Goal: Transaction & Acquisition: Purchase product/service

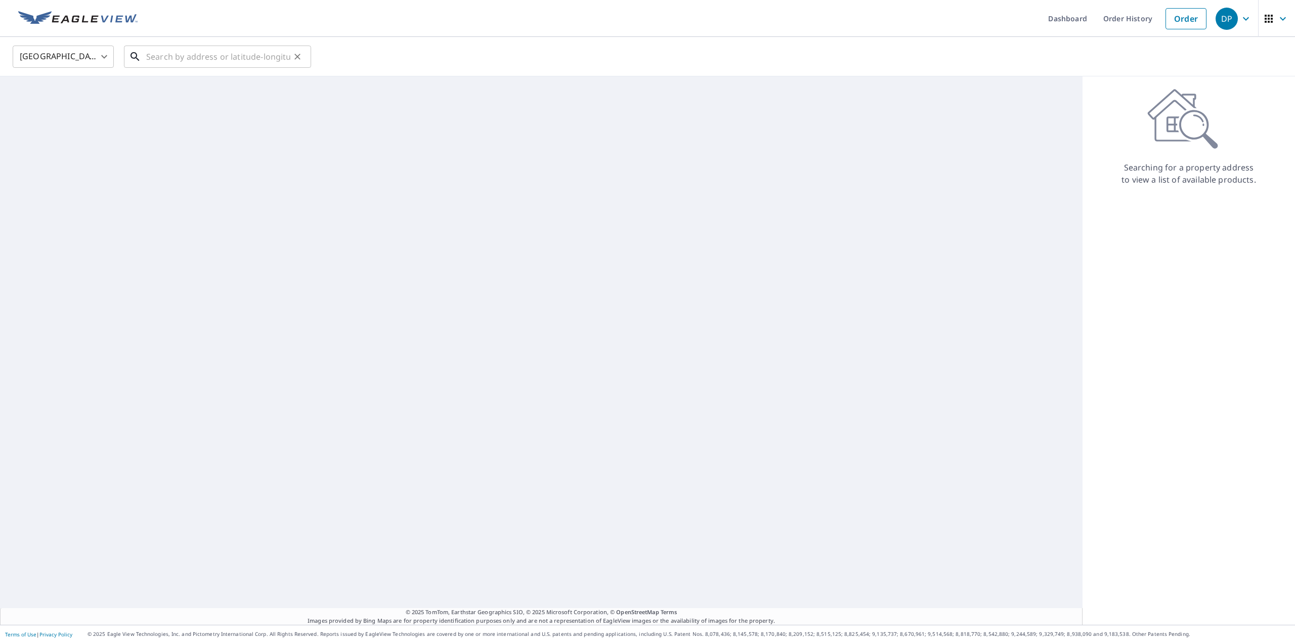
click at [194, 55] on input "text" at bounding box center [218, 57] width 144 height 28
paste input "[STREET_ADDRESS][PERSON_NAME]"
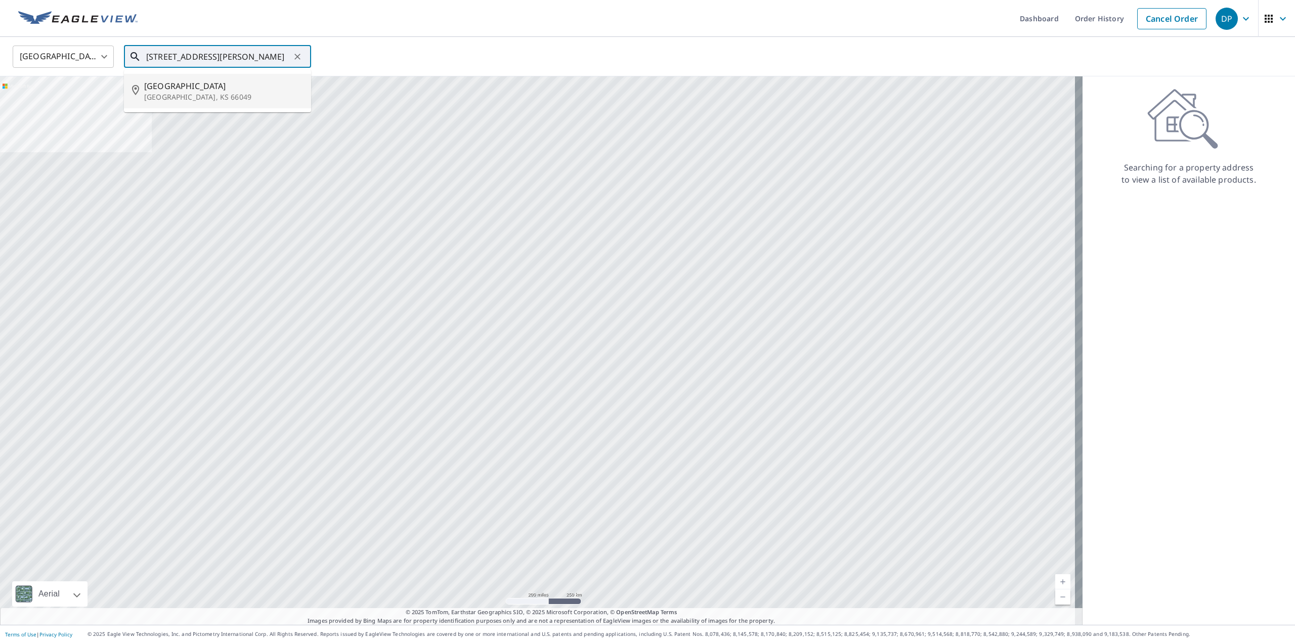
click at [187, 88] on span "[GEOGRAPHIC_DATA]" at bounding box center [223, 86] width 159 height 12
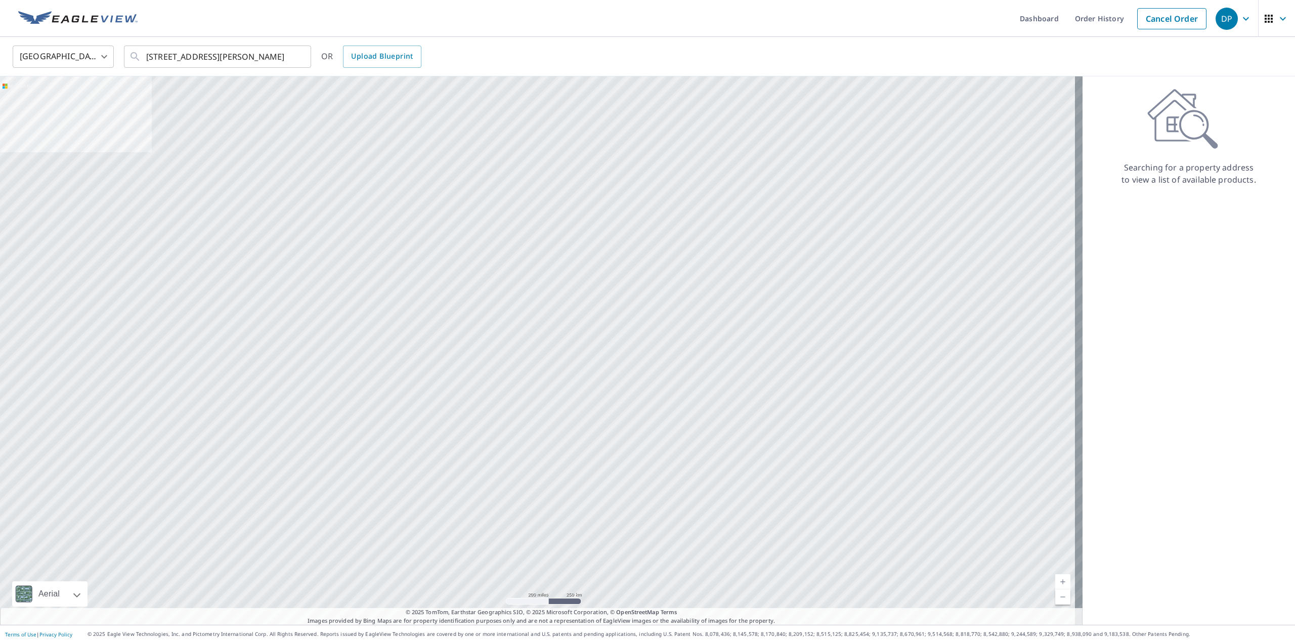
type input "[STREET_ADDRESS]"
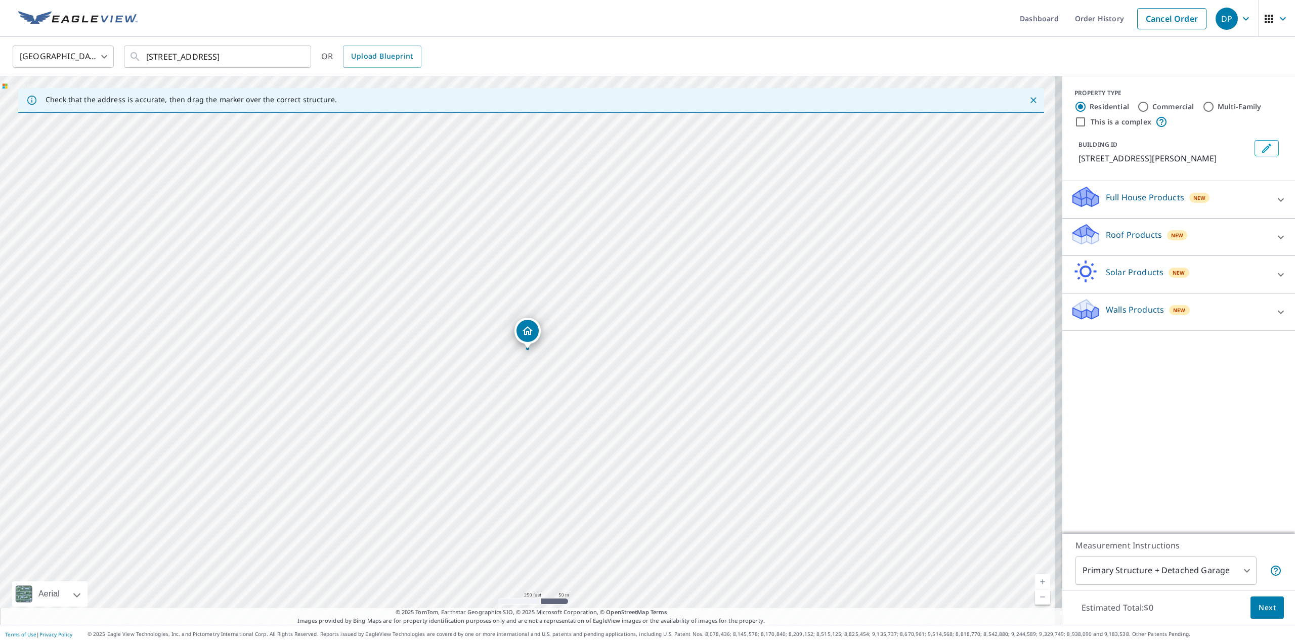
click at [1133, 246] on div "Roof Products New" at bounding box center [1170, 237] width 198 height 29
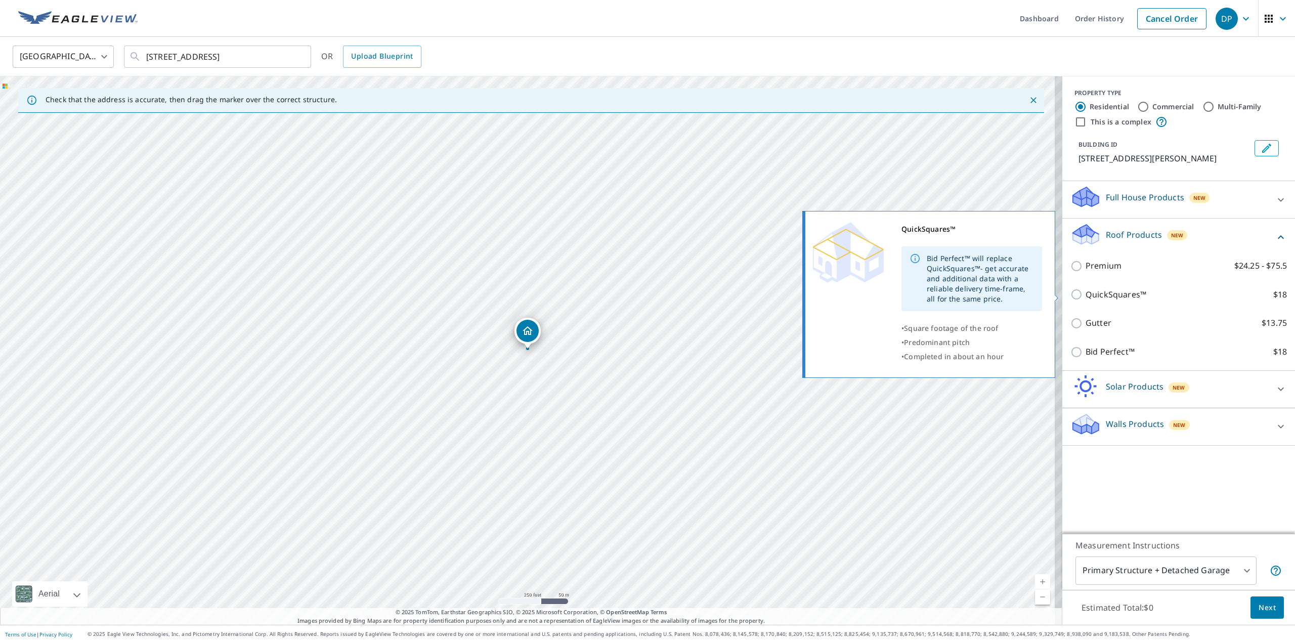
click at [1106, 289] on p "QuickSquares™" at bounding box center [1116, 294] width 61 height 13
click at [1086, 289] on input "QuickSquares™ $18" at bounding box center [1078, 294] width 15 height 12
checkbox input "true"
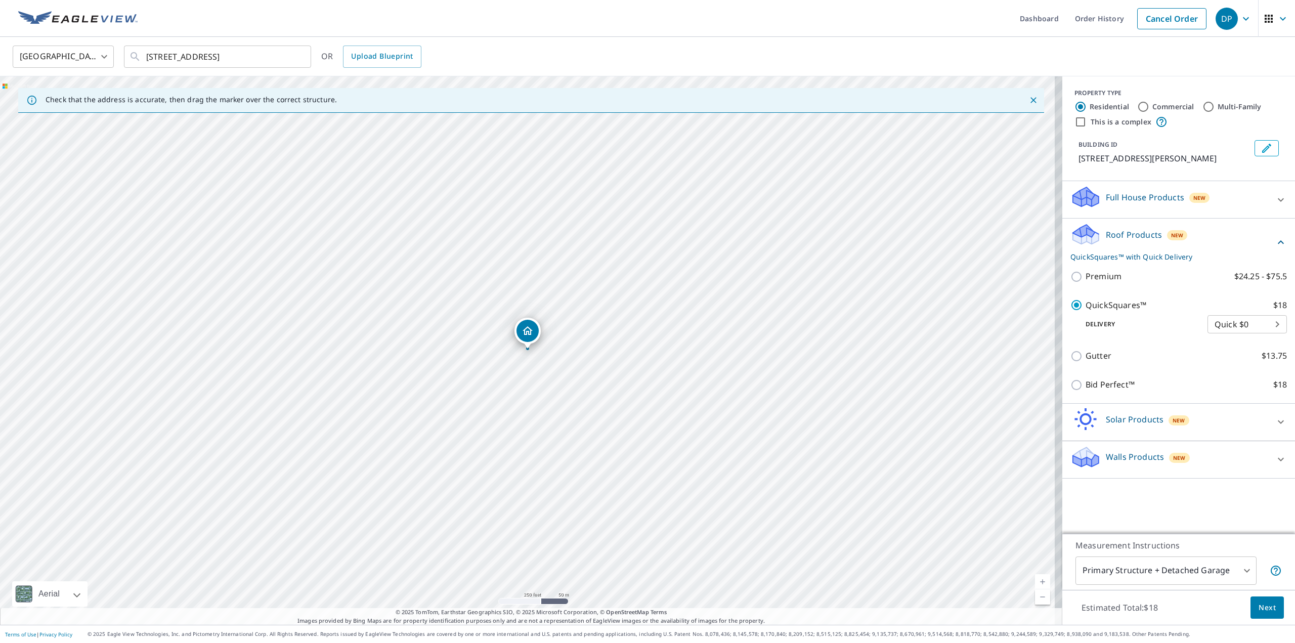
click at [1251, 604] on button "Next" at bounding box center [1267, 608] width 33 height 23
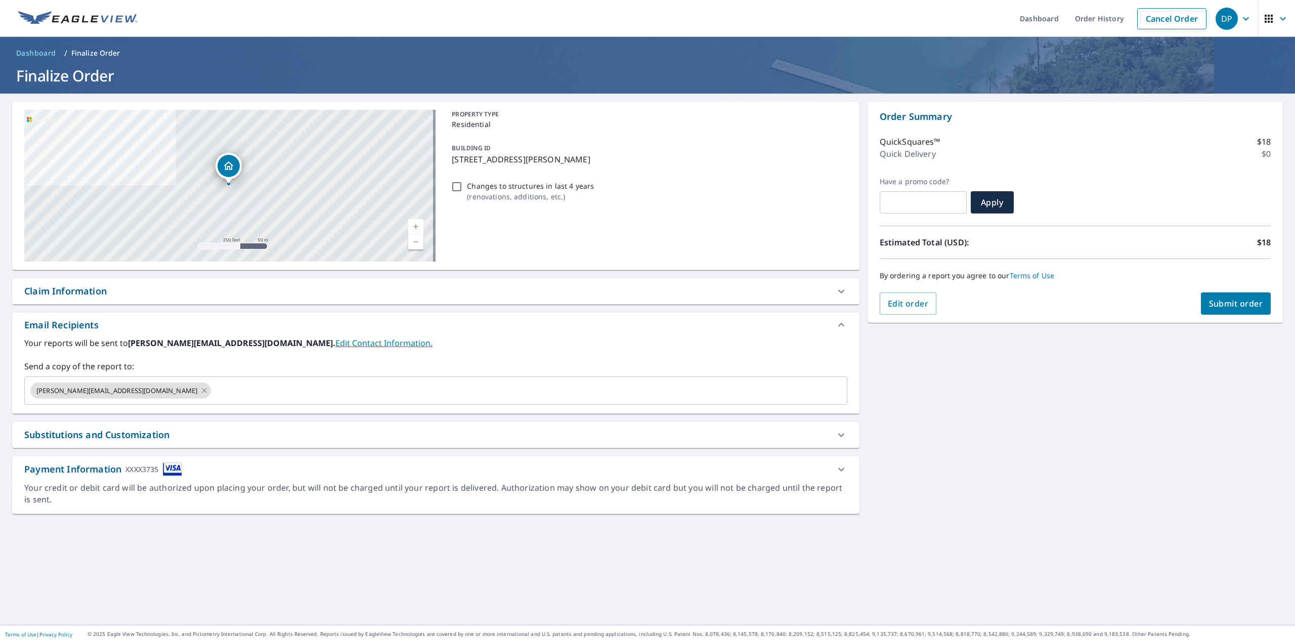
click at [1214, 310] on button "Submit order" at bounding box center [1236, 303] width 70 height 22
